Goal: Obtain resource: Download file/media

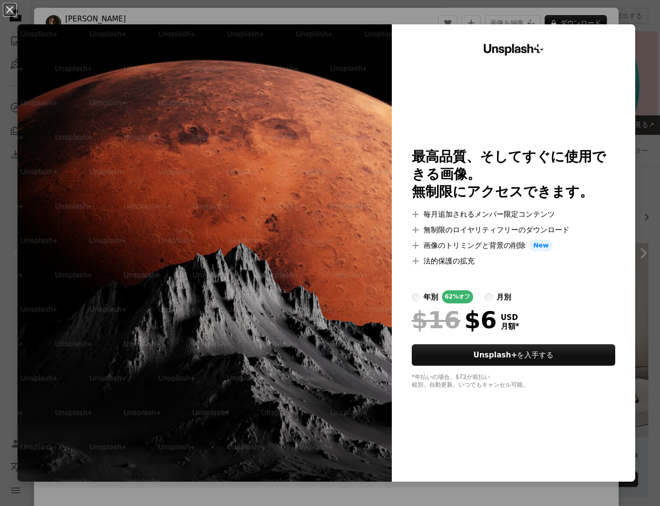
scroll to position [1, 0]
click at [11, 9] on button "An X shape" at bounding box center [10, 10] width 12 height 12
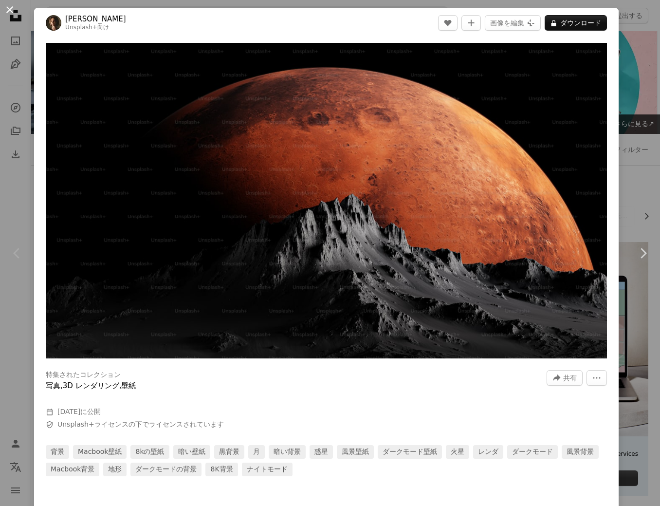
click at [11, 11] on button "An X shape" at bounding box center [10, 10] width 12 height 12
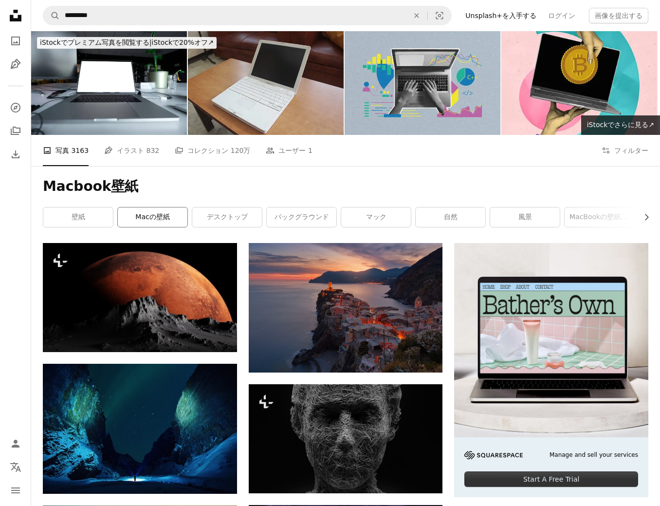
click at [145, 215] on link "Macの壁紙" at bounding box center [153, 216] width 70 height 19
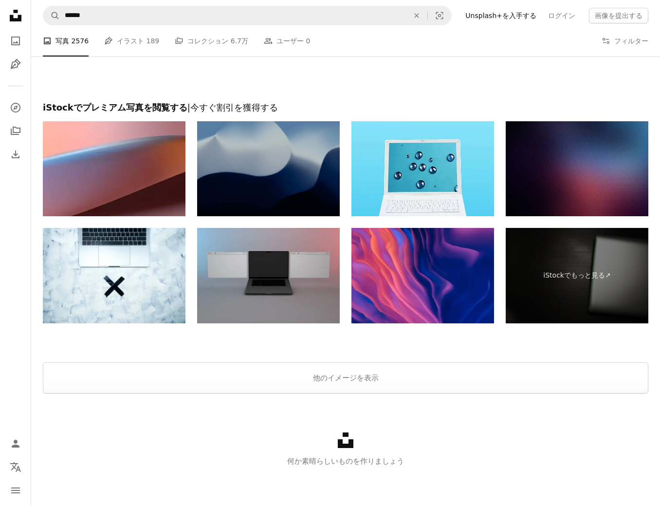
scroll to position [1402, 0]
click at [444, 377] on button "他のイメージを表示" at bounding box center [346, 377] width 606 height 31
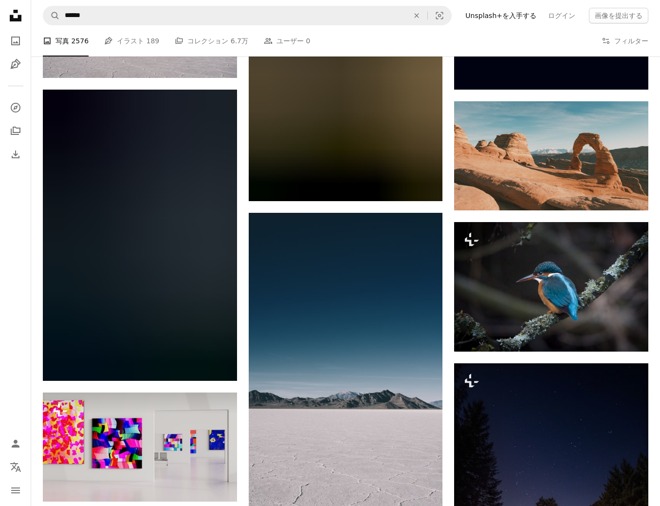
scroll to position [5438, 0]
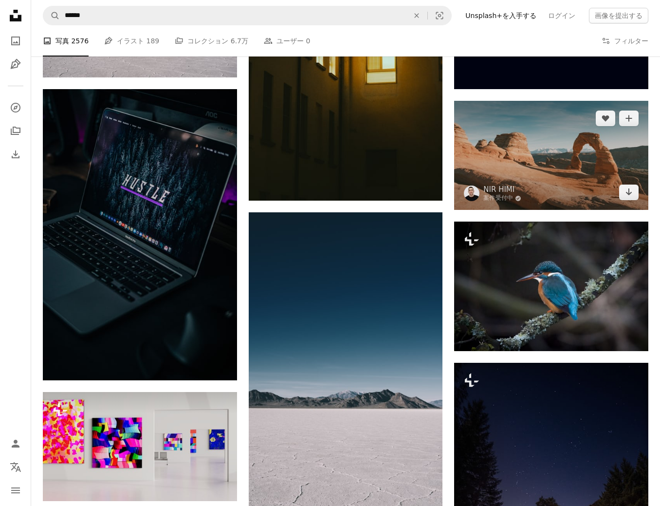
click at [563, 144] on img at bounding box center [551, 155] width 194 height 109
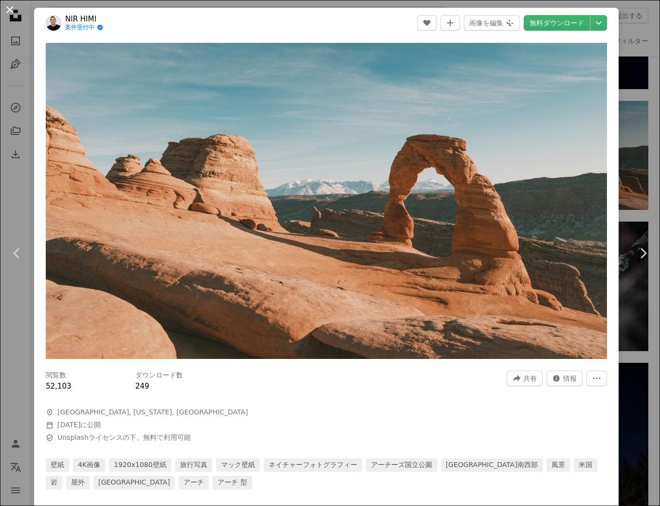
click at [9, 12] on button "An X shape" at bounding box center [10, 10] width 12 height 12
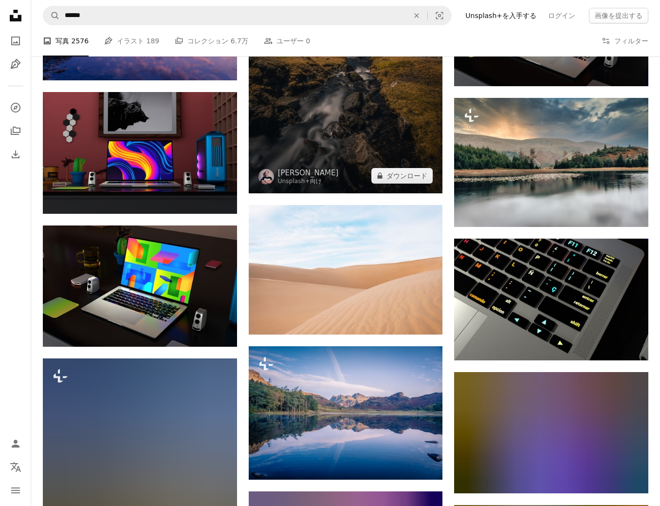
scroll to position [6640, 0]
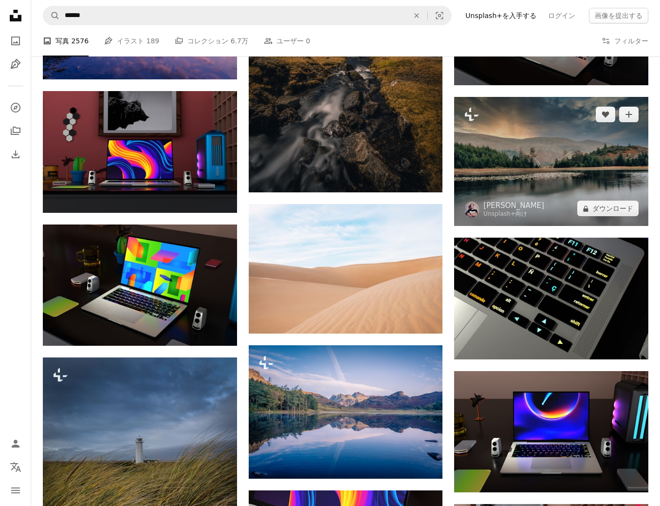
click at [529, 187] on img at bounding box center [551, 161] width 194 height 129
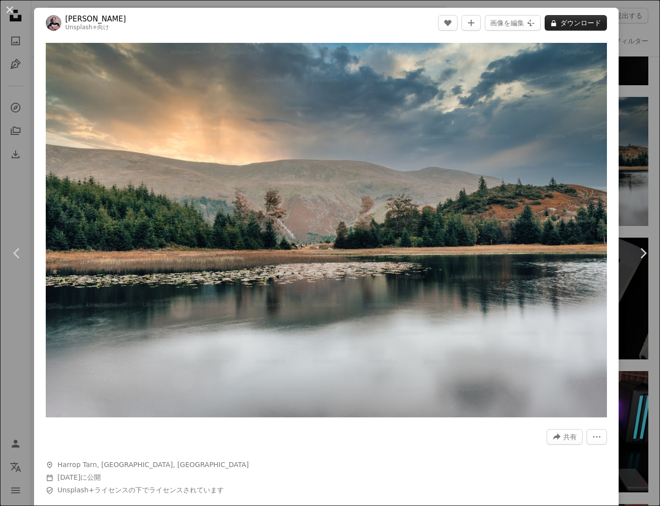
click at [591, 25] on button "A lock ダウンロード" at bounding box center [576, 23] width 62 height 16
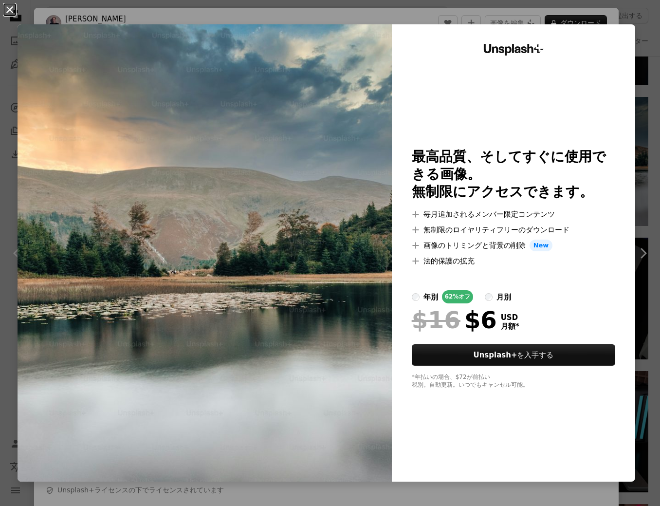
click at [8, 9] on button "An X shape" at bounding box center [10, 10] width 12 height 12
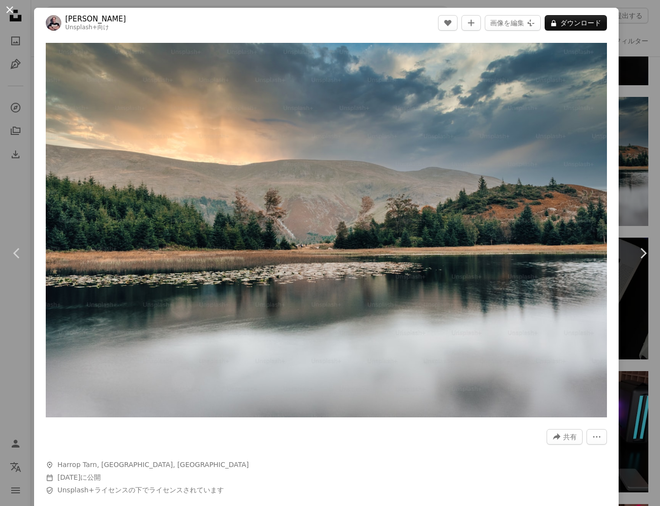
click at [9, 11] on button "An X shape" at bounding box center [10, 10] width 12 height 12
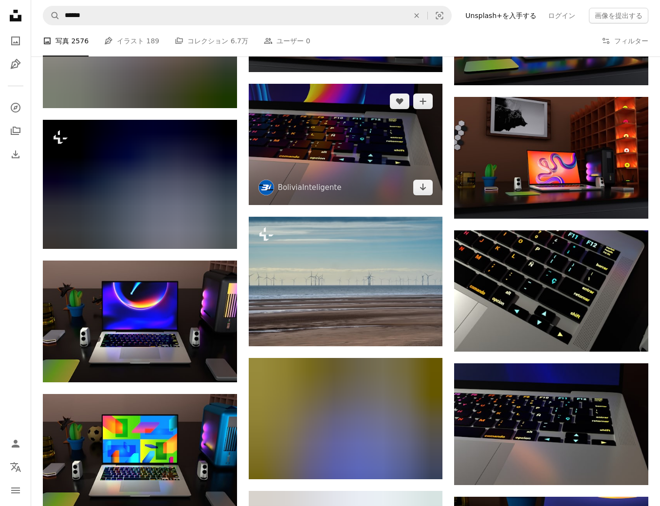
scroll to position [7313, 0]
